Goal: Information Seeking & Learning: Learn about a topic

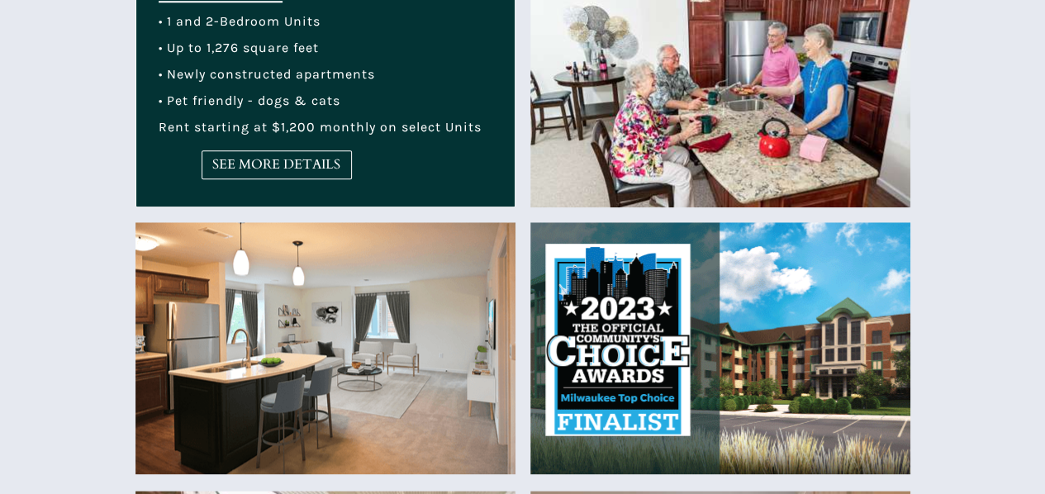
scroll to position [685, 0]
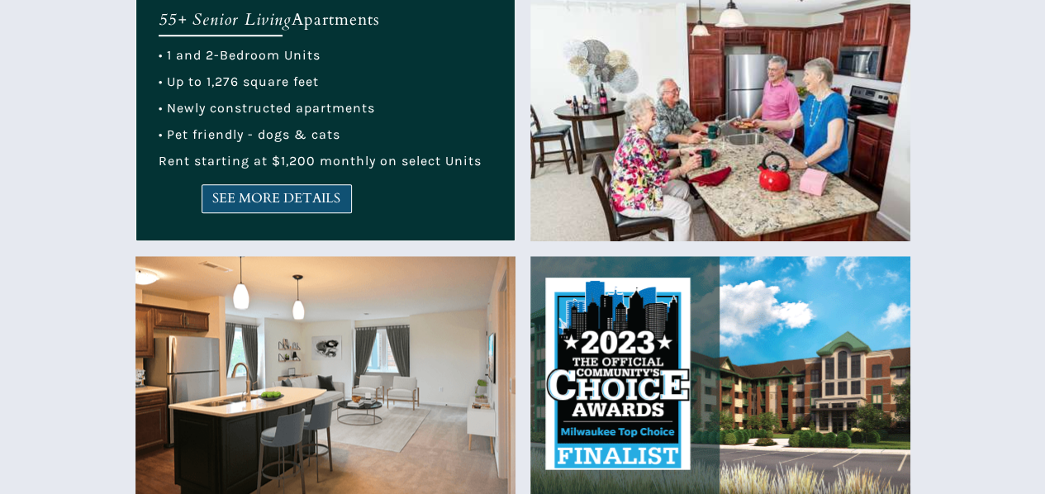
click at [293, 191] on span "SEE MORE DETAILS" at bounding box center [276, 199] width 149 height 16
drag, startPoint x: 702, startPoint y: 4093, endPoint x: 899, endPoint y: 4207, distance: 227.0
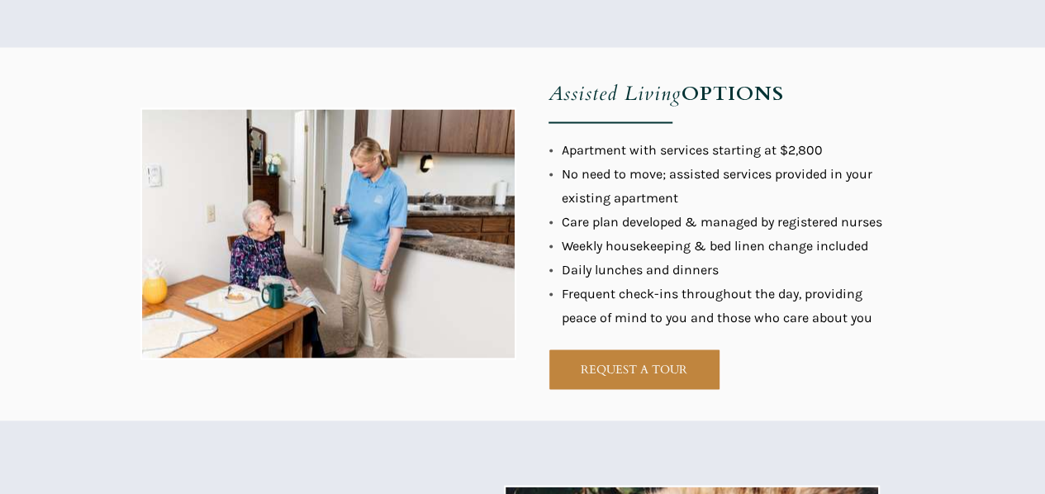
scroll to position [3235, 0]
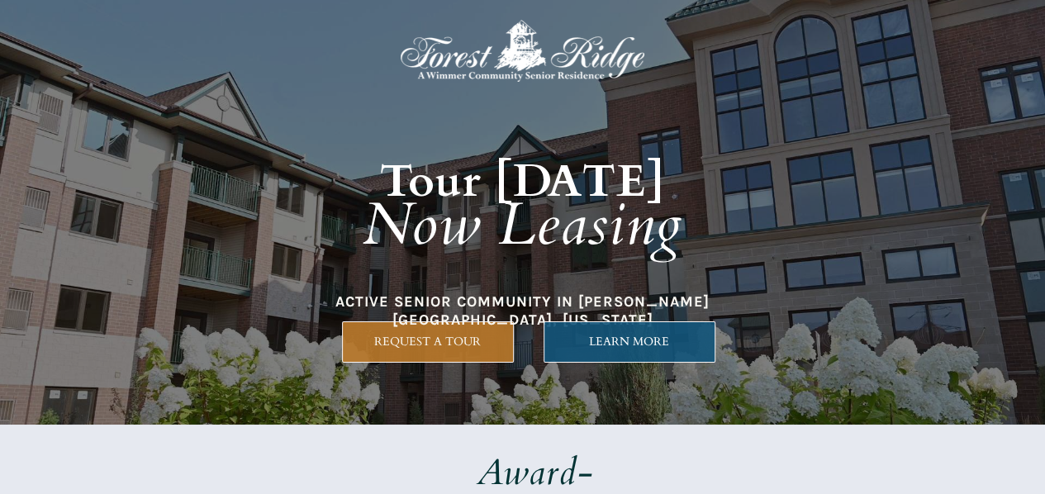
click at [607, 336] on span "LEARN MORE" at bounding box center [630, 342] width 170 height 14
